Goal: Task Accomplishment & Management: Use online tool/utility

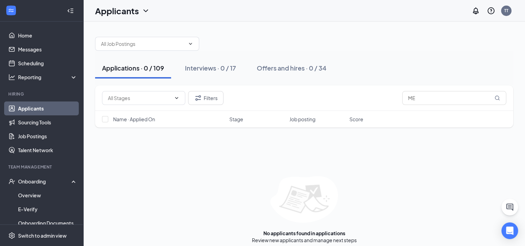
type input "M"
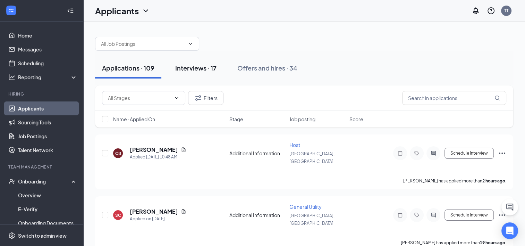
click at [205, 67] on div "Interviews · 17" at bounding box center [195, 68] width 41 height 9
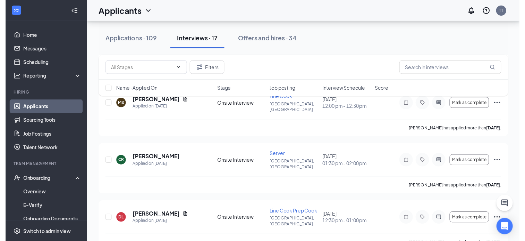
scroll to position [281, 0]
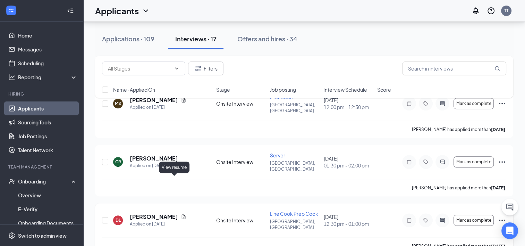
click at [181, 214] on icon "Document" at bounding box center [184, 217] width 6 height 6
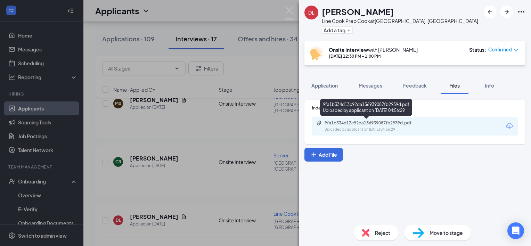
click at [349, 129] on div "Uploaded by applicant on [DATE] 04:56:29" at bounding box center [376, 130] width 104 height 6
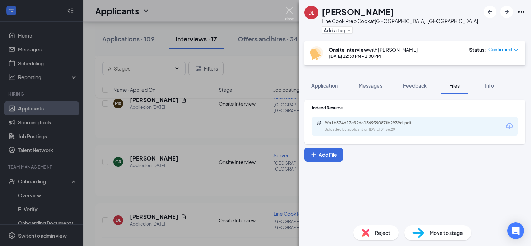
click at [290, 10] on img at bounding box center [289, 14] width 9 height 14
